Goal: Check status: Check status

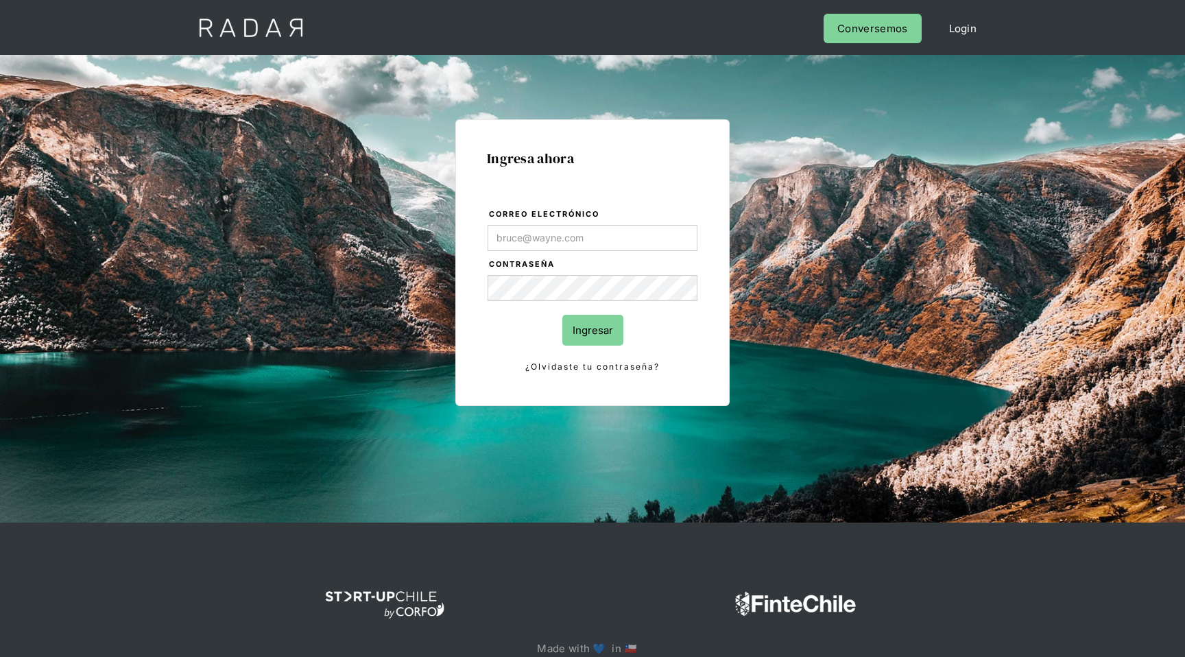
type input "[EMAIL_ADDRESS][DOMAIN_NAME]"
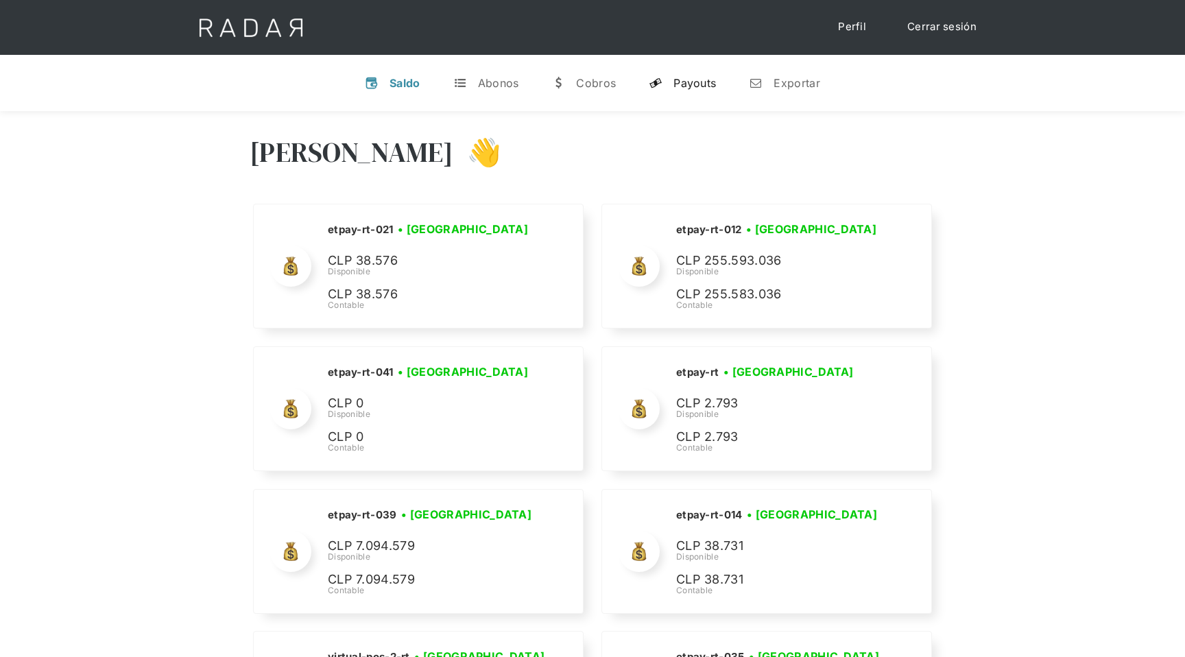
click at [684, 87] on div "Payouts" at bounding box center [695, 83] width 43 height 14
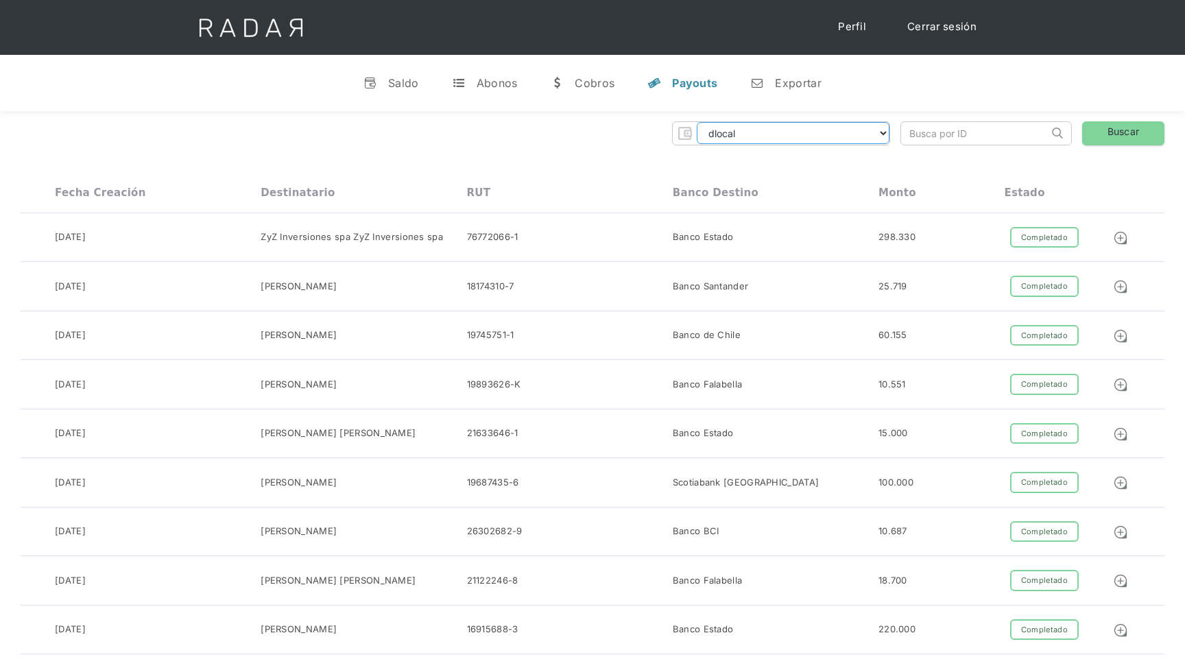
click at [798, 131] on select "dlocal demergechile fcacl2 remitee clpro [PERSON_NAME] urigol radar-cliente rad…" at bounding box center [793, 133] width 193 height 22
click at [861, 130] on select "dlocal demergechile fcacl2 remitee clpro [PERSON_NAME] urigol radar-cliente rad…" at bounding box center [793, 133] width 193 height 22
click at [869, 138] on select "dlocal demergechile fcacl2 remitee clpro [PERSON_NAME] urigol radar-cliente rad…" at bounding box center [793, 133] width 193 height 22
click at [868, 139] on select "dlocal demergechile fcacl2 remitee clpro [PERSON_NAME] urigol radar-cliente rad…" at bounding box center [793, 133] width 193 height 22
